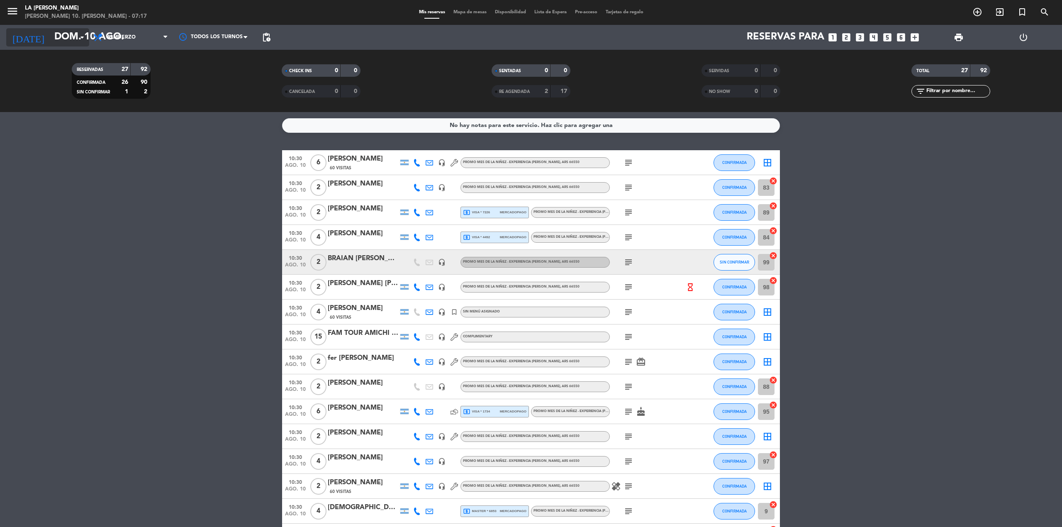
click at [70, 33] on input "dom. 10 ago." at bounding box center [111, 37] width 123 height 20
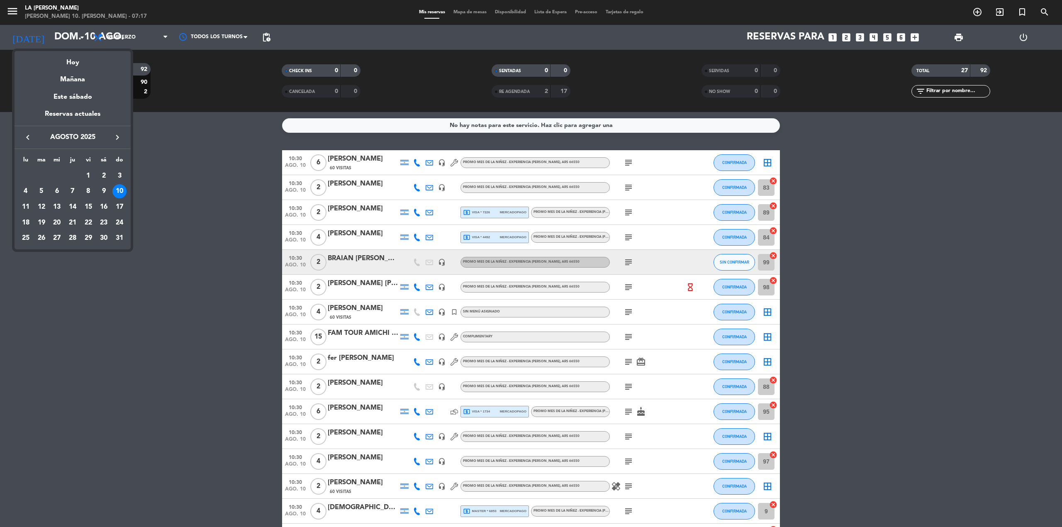
click at [120, 191] on div "10" at bounding box center [119, 191] width 14 height 14
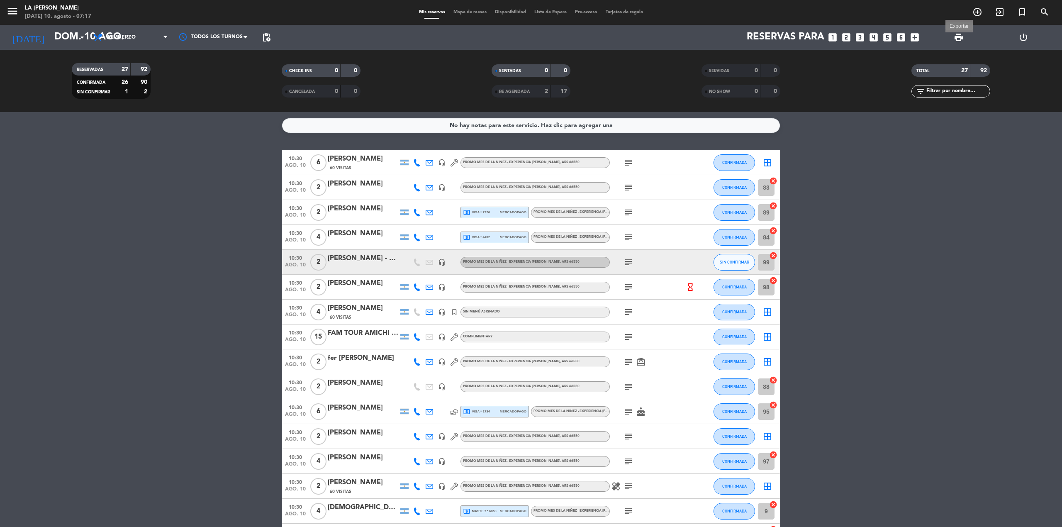
click at [957, 34] on span "print" at bounding box center [959, 37] width 10 height 10
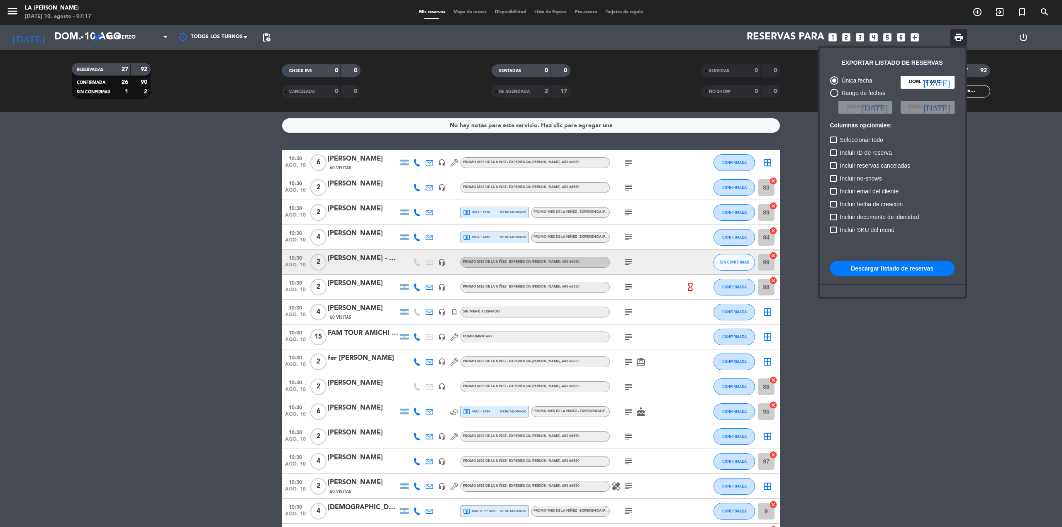
click at [905, 265] on button "Descargar listado de reservas" at bounding box center [892, 268] width 124 height 15
click at [690, 287] on div at bounding box center [531, 263] width 1062 height 527
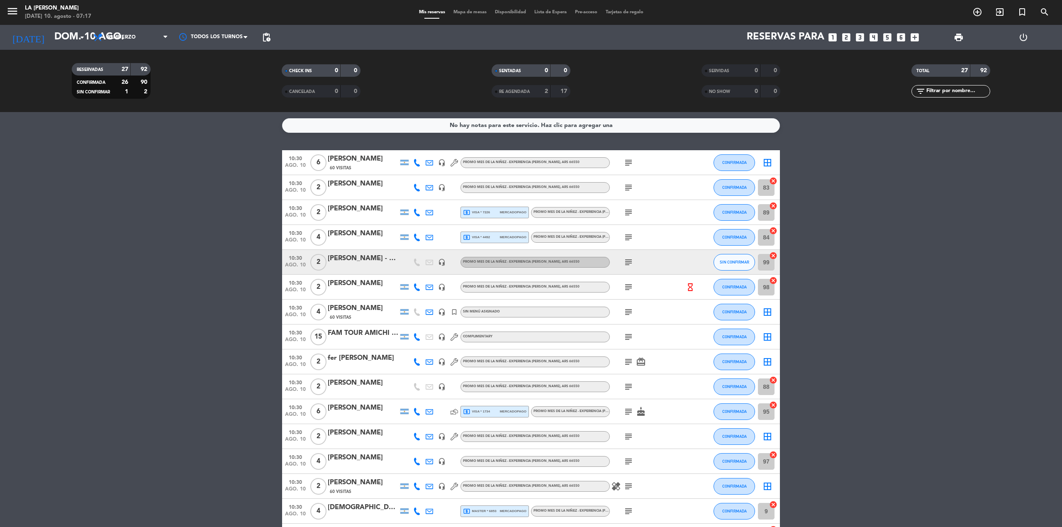
click at [691, 291] on div "hourglass_empty" at bounding box center [695, 287] width 22 height 24
click at [689, 287] on icon "hourglass_empty" at bounding box center [690, 286] width 9 height 9
click at [968, 238] on bookings-row "10:30 [DATE] 6 [PERSON_NAME] 60 Visitas headset_mic PROMO MES DE LA NIÑEZ - EXP…" at bounding box center [531, 486] width 1062 height 672
click at [961, 39] on span "print" at bounding box center [959, 37] width 10 height 10
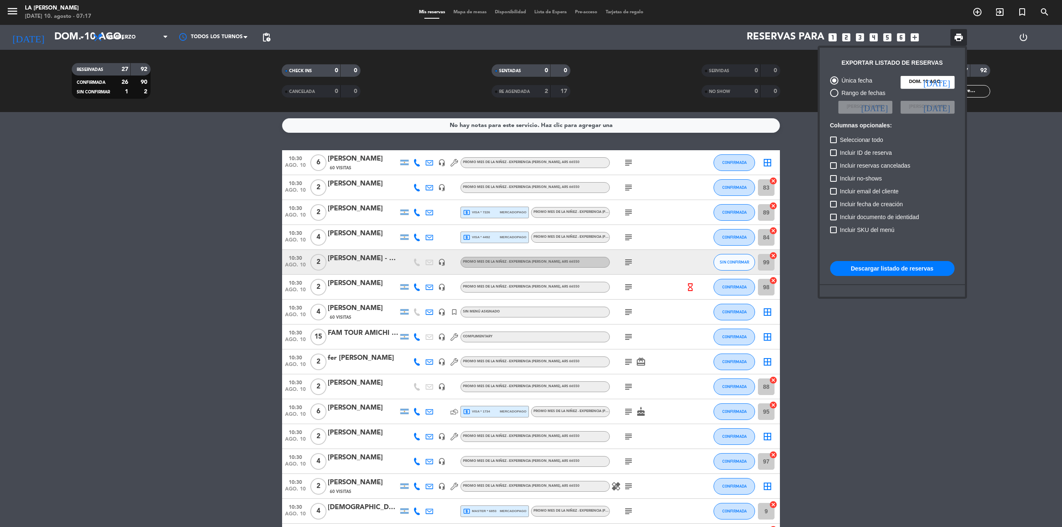
click at [880, 268] on button "Descargar listado de reservas" at bounding box center [892, 268] width 124 height 15
click at [186, 212] on div at bounding box center [531, 263] width 1062 height 527
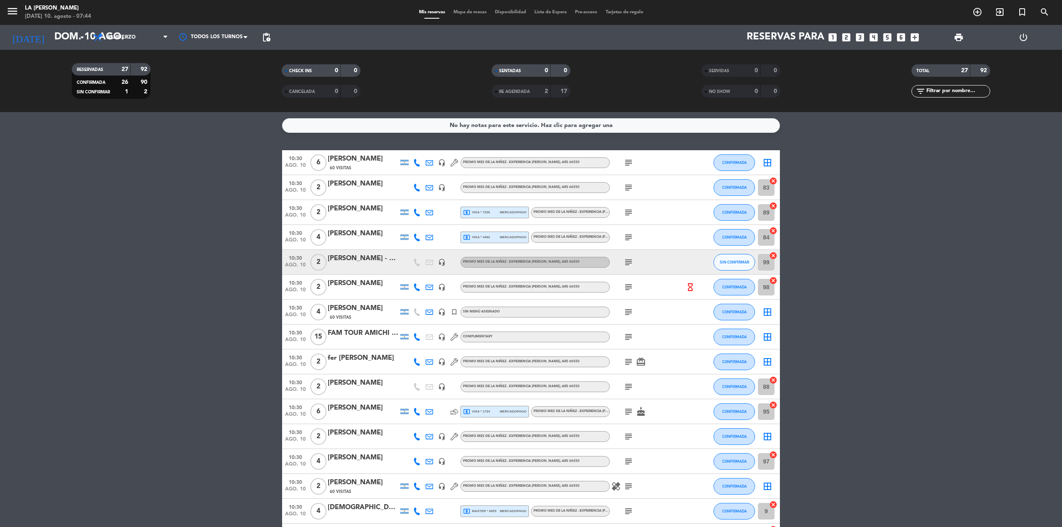
click at [626, 314] on icon "subject" at bounding box center [628, 312] width 10 height 10
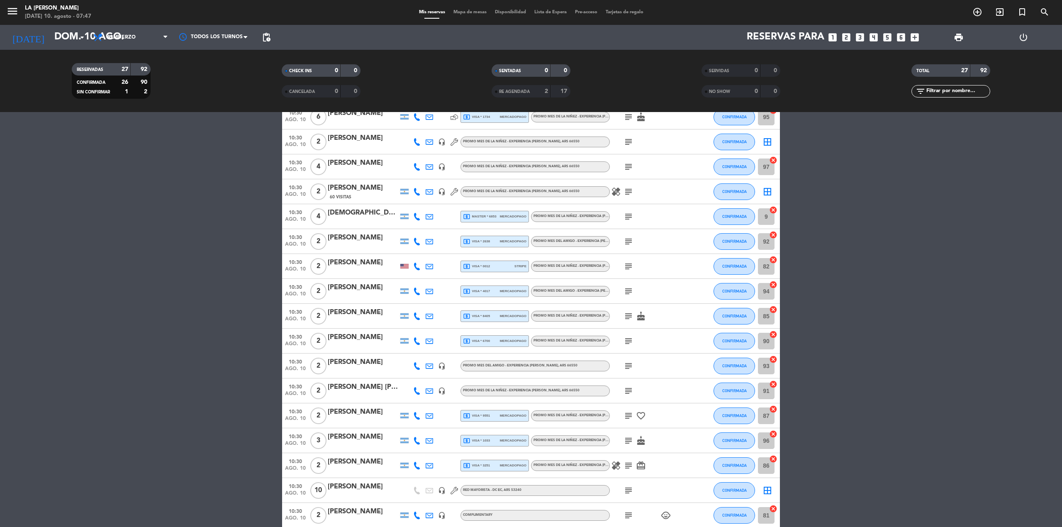
scroll to position [336, 0]
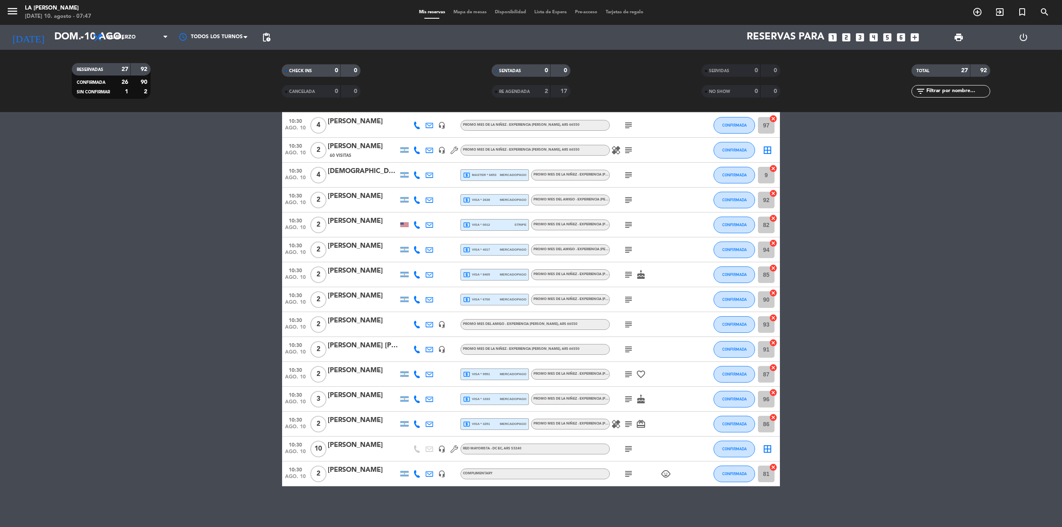
click at [453, 445] on icon at bounding box center [453, 448] width 7 height 7
click at [629, 448] on icon "subject" at bounding box center [628, 449] width 10 height 10
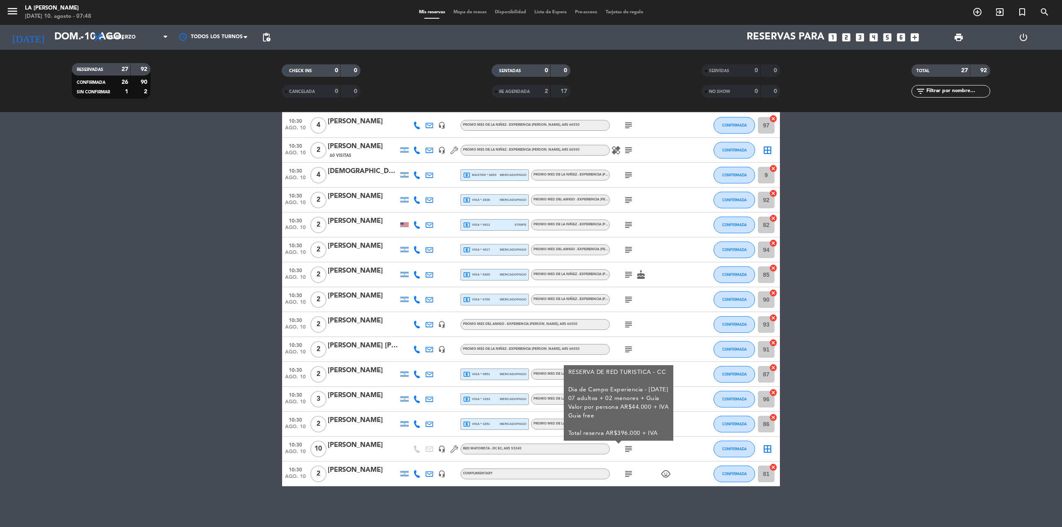
click at [876, 397] on bookings-row "10:30 [DATE] 6 [PERSON_NAME] 60 Visitas headset_mic PROMO MES DE LA NIÑEZ - EXP…" at bounding box center [531, 150] width 1062 height 672
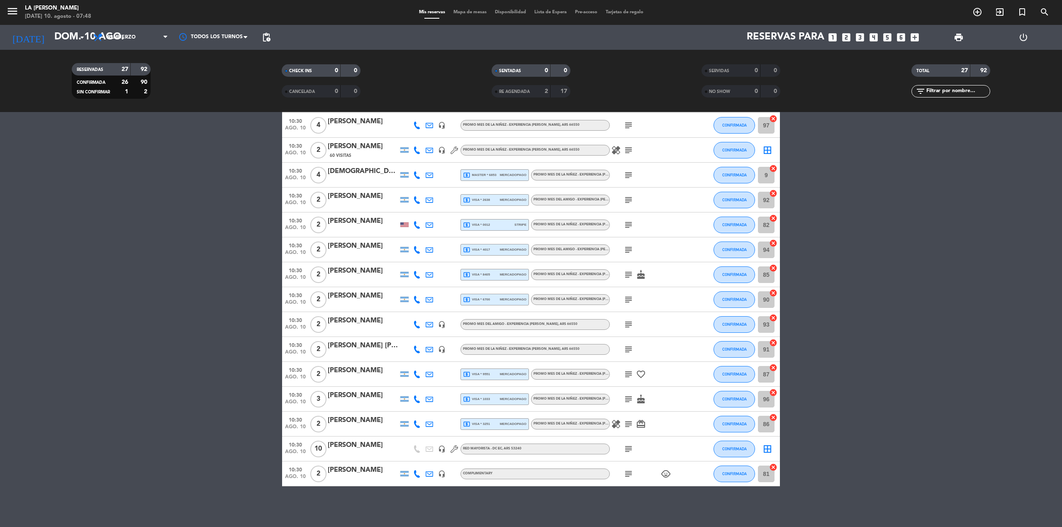
scroll to position [263, 0]
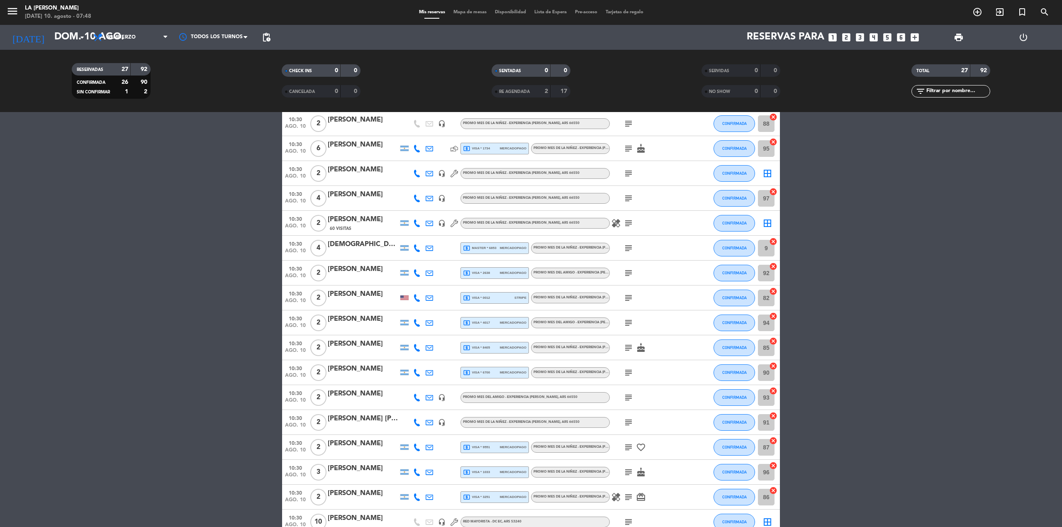
click at [418, 220] on icon at bounding box center [416, 222] width 7 height 7
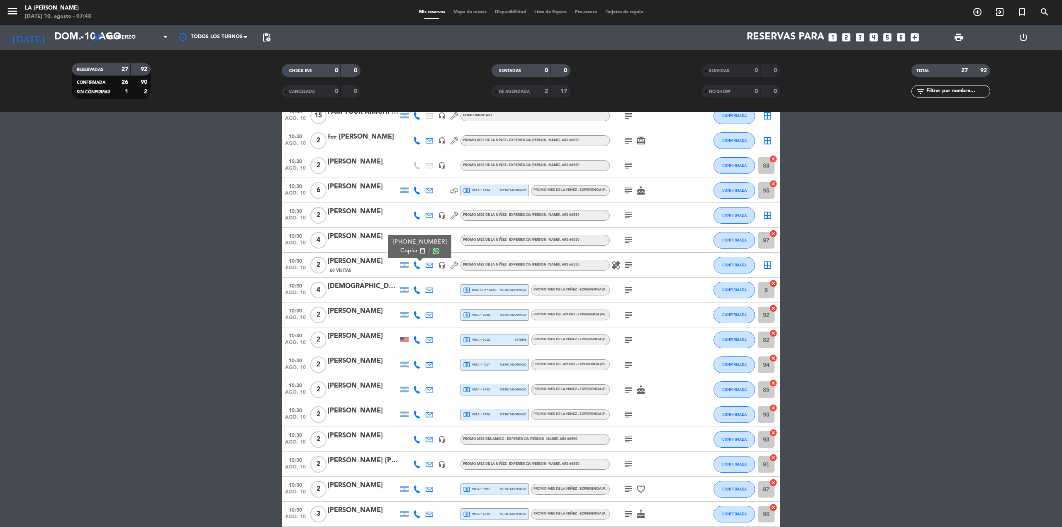
scroll to position [295, 0]
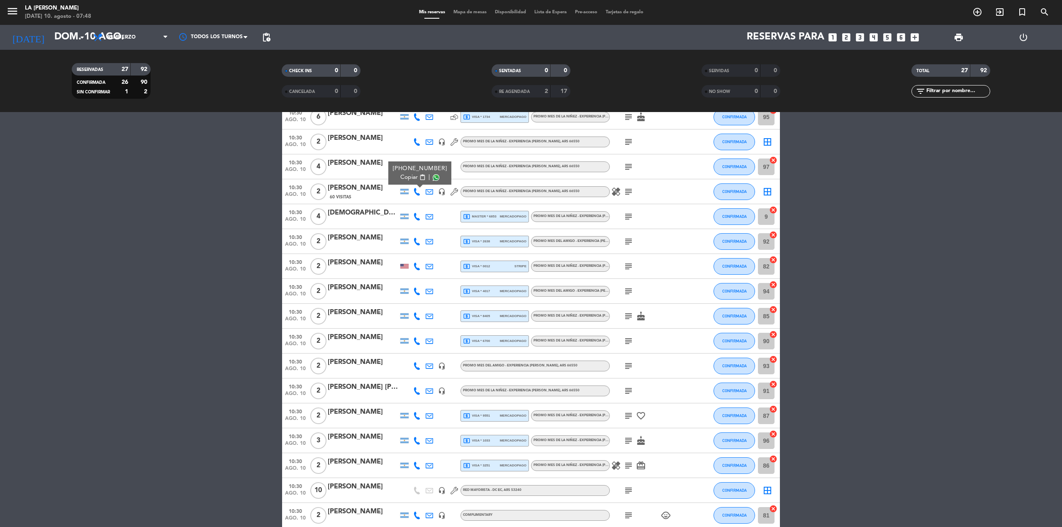
click at [419, 178] on span "content_paste" at bounding box center [422, 177] width 6 height 6
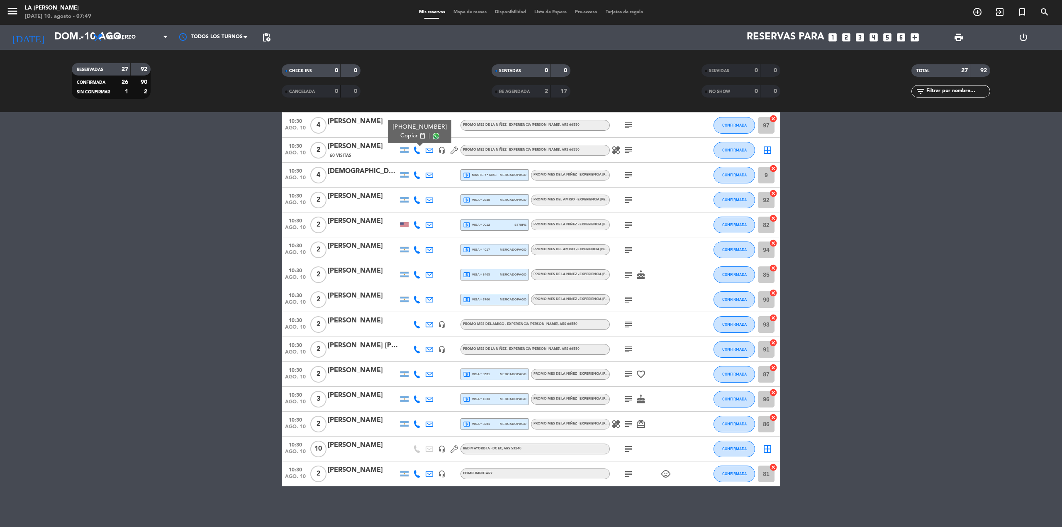
click at [925, 420] on bookings-row "10:30 [DATE] 6 [PERSON_NAME] 60 Visitas headset_mic PROMO MES DE LA NIÑEZ - EXP…" at bounding box center [531, 150] width 1062 height 672
click at [624, 448] on icon "subject" at bounding box center [628, 449] width 10 height 10
